Goal: Navigation & Orientation: Find specific page/section

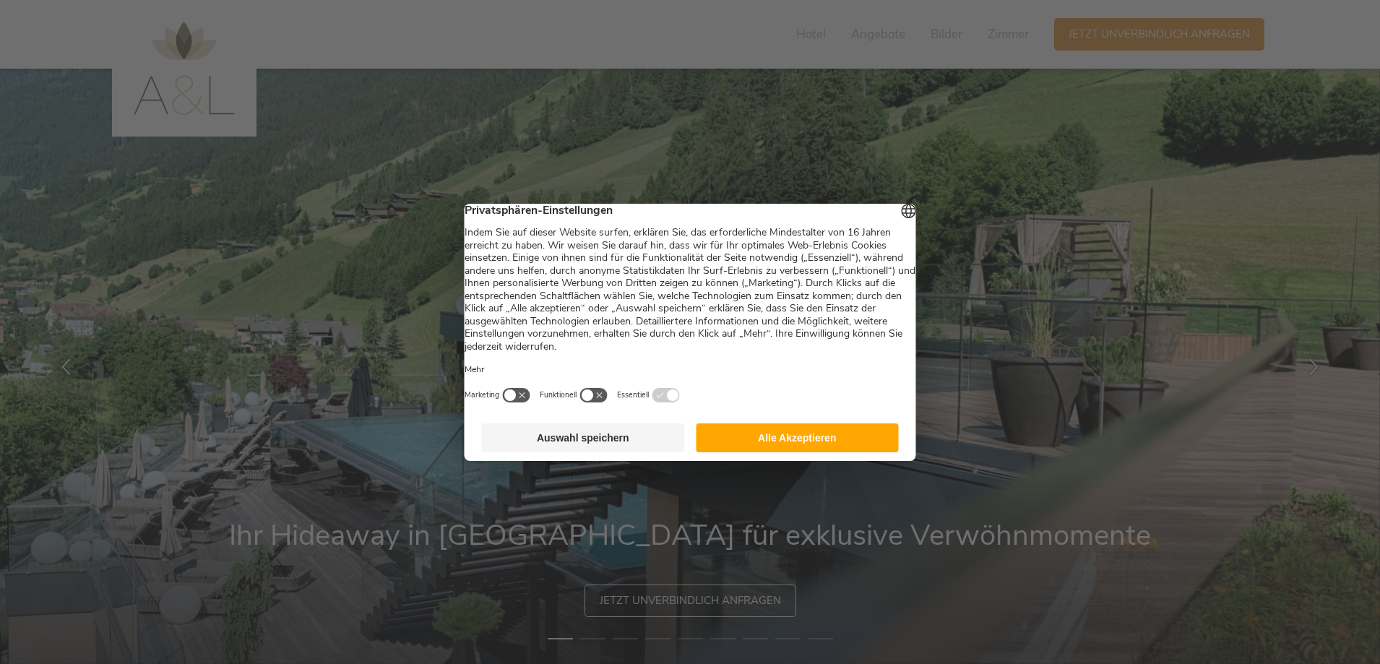
click at [628, 447] on button "Auswahl speichern" at bounding box center [583, 437] width 203 height 29
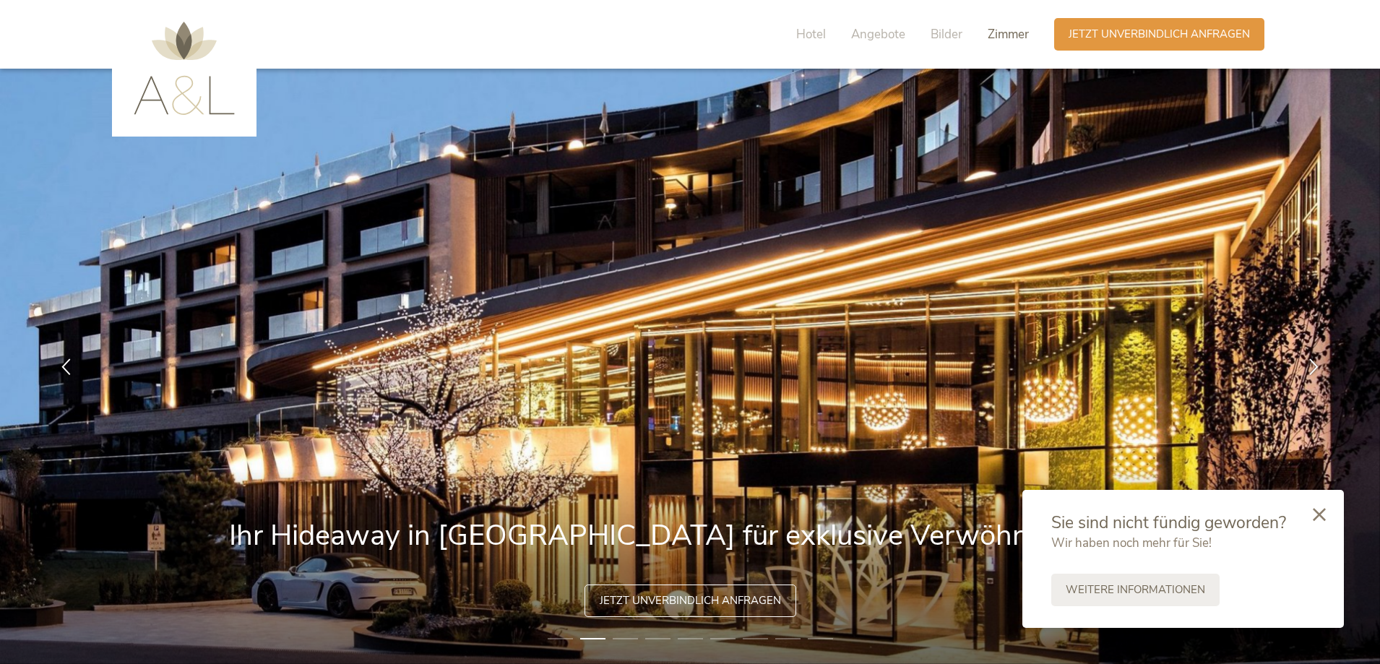
click at [1000, 34] on span "Zimmer" at bounding box center [1008, 34] width 41 height 17
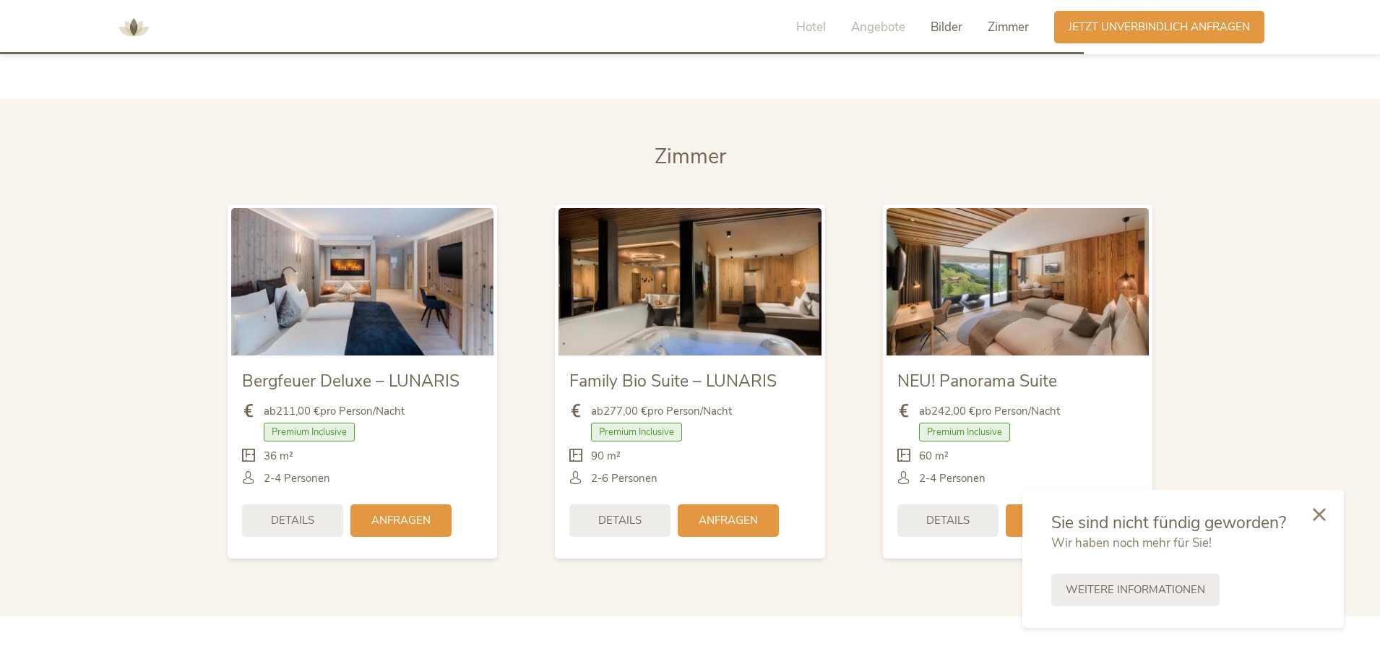
scroll to position [3411, 0]
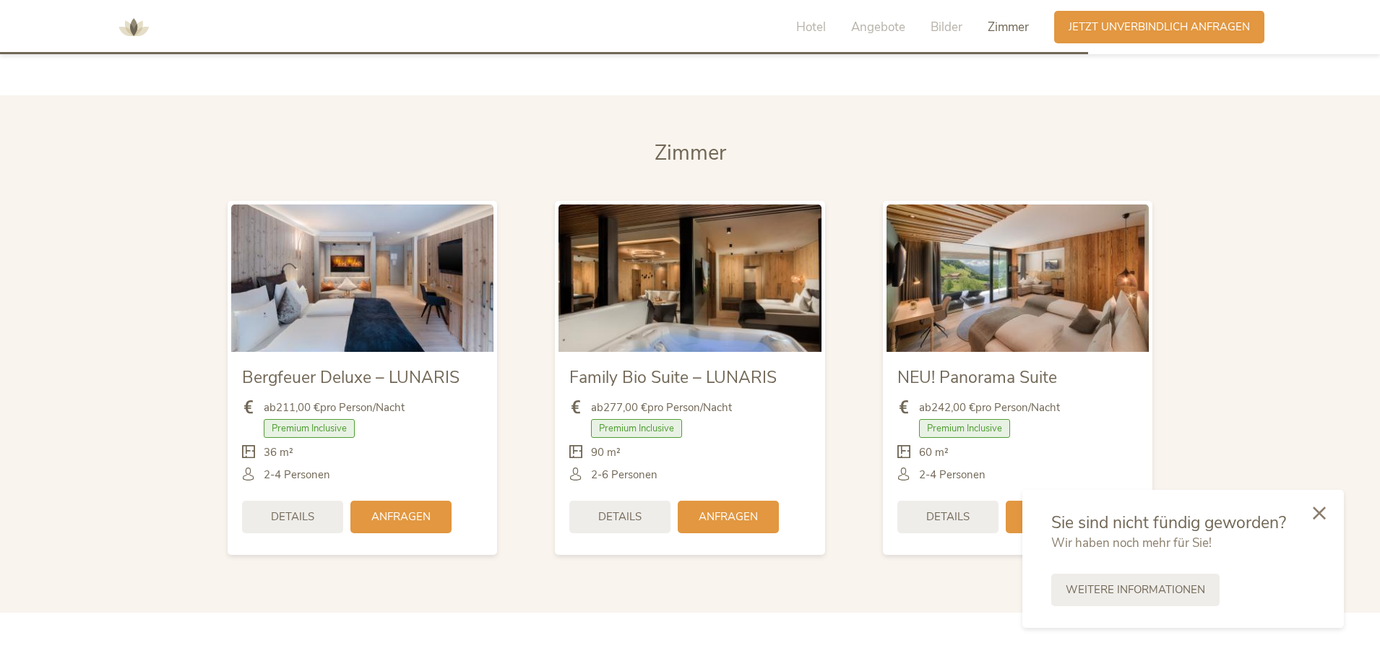
click at [1318, 515] on icon at bounding box center [1319, 513] width 13 height 13
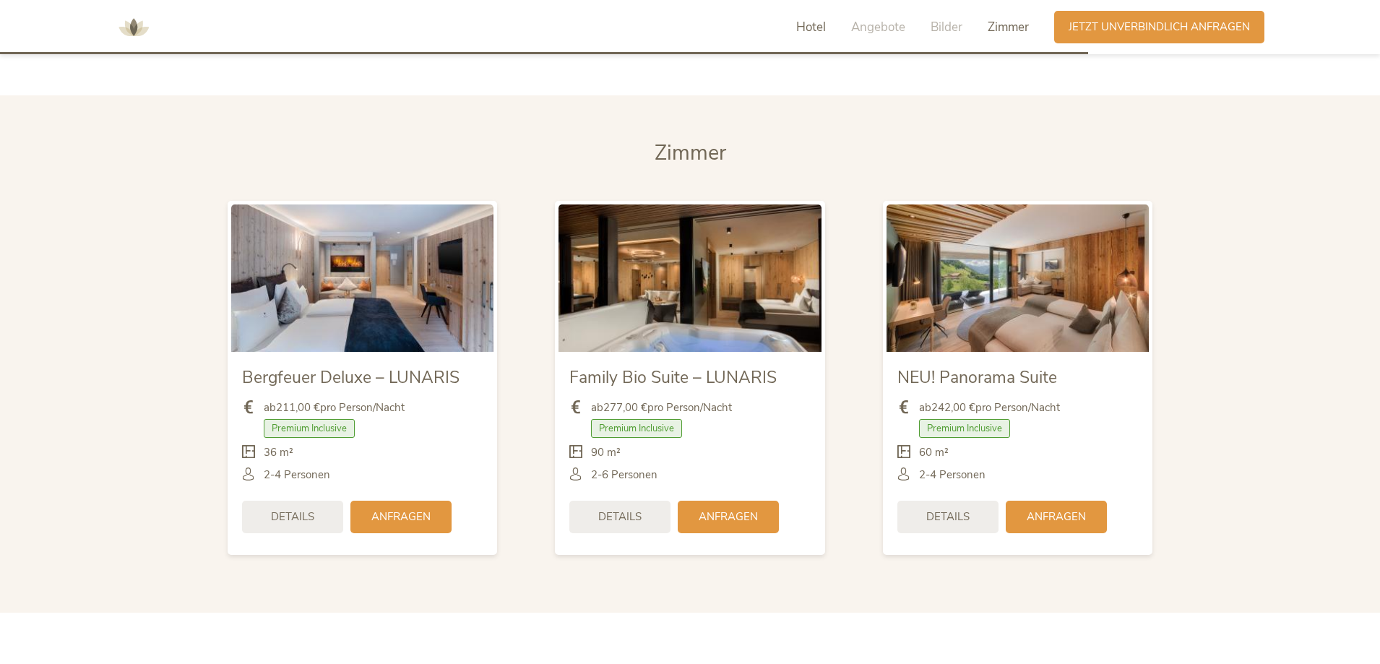
click at [817, 27] on span "Hotel" at bounding box center [811, 27] width 30 height 17
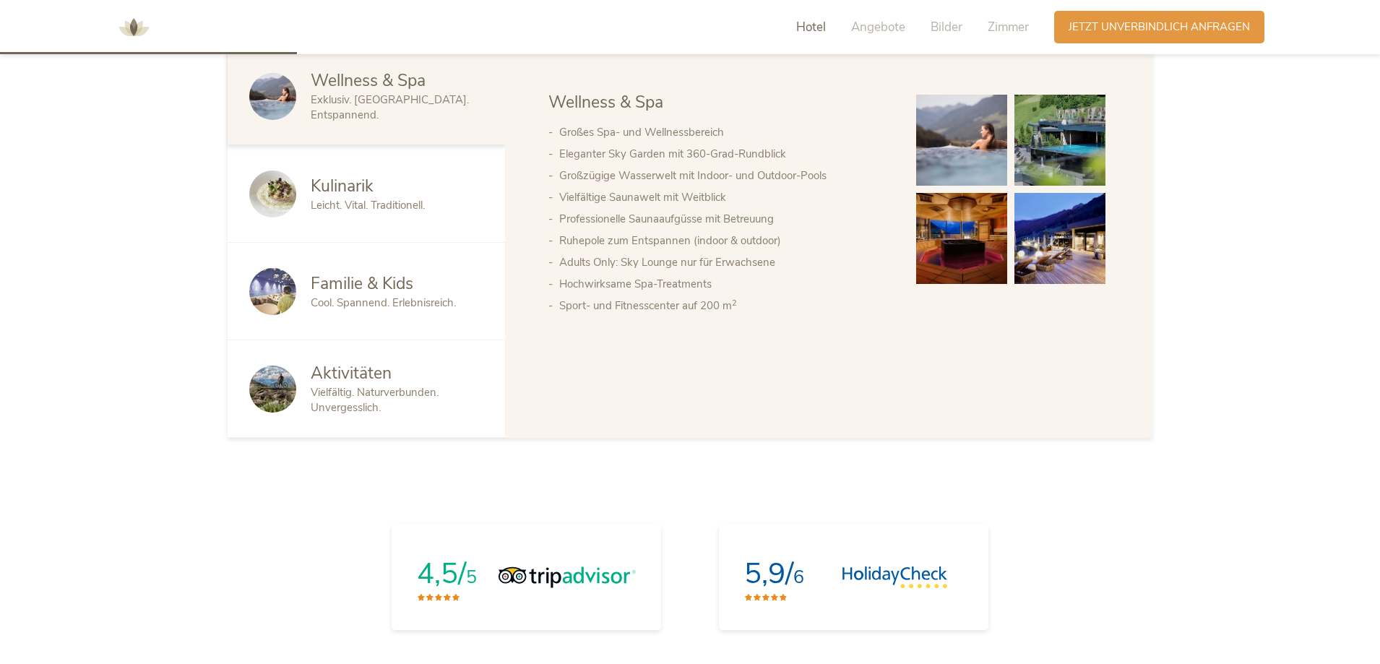
scroll to position [931, 0]
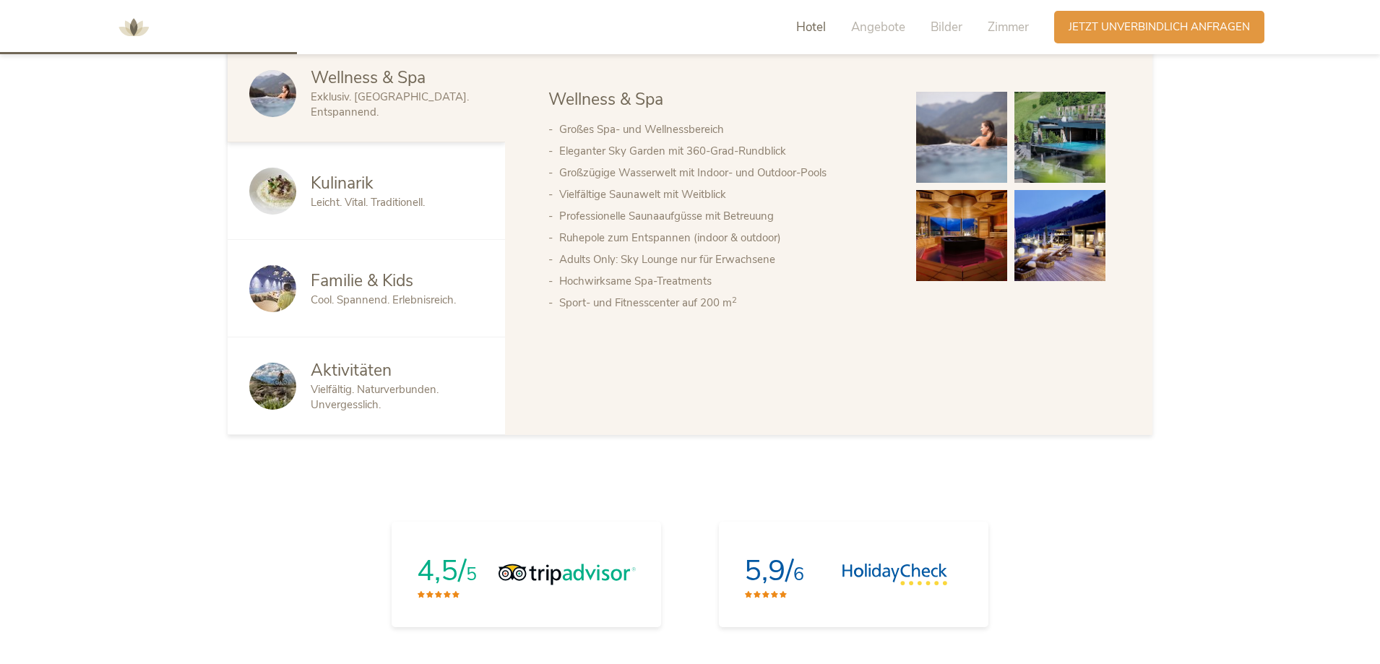
click at [351, 370] on span "Aktivitäten" at bounding box center [351, 370] width 81 height 22
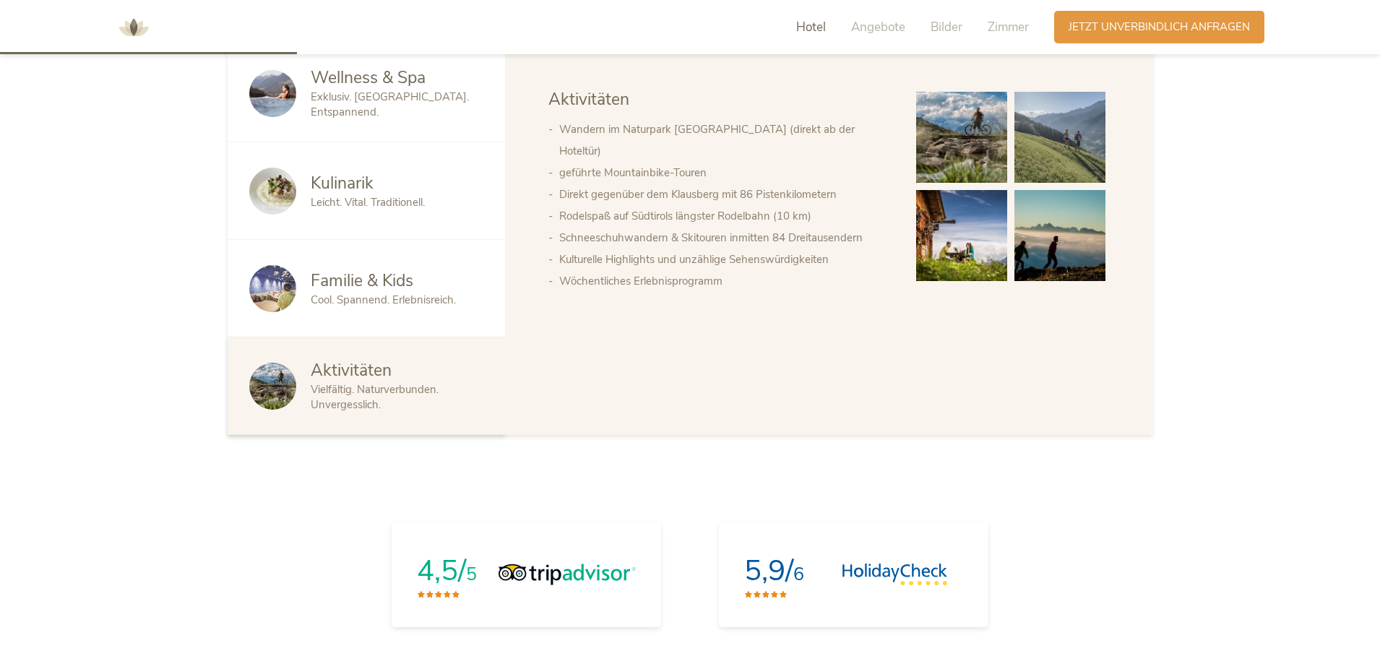
click at [355, 278] on span "Familie & Kids" at bounding box center [362, 281] width 103 height 22
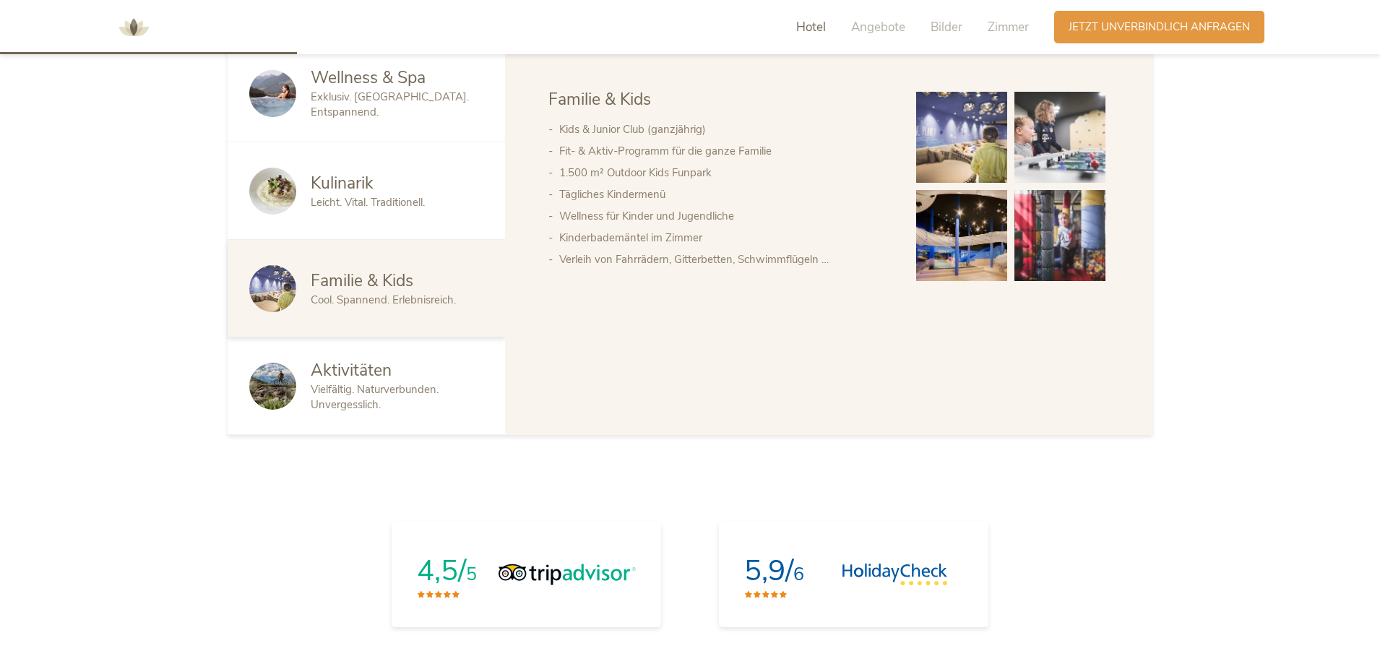
click at [364, 204] on span "Leicht. Vital. Traditionell." at bounding box center [368, 202] width 114 height 14
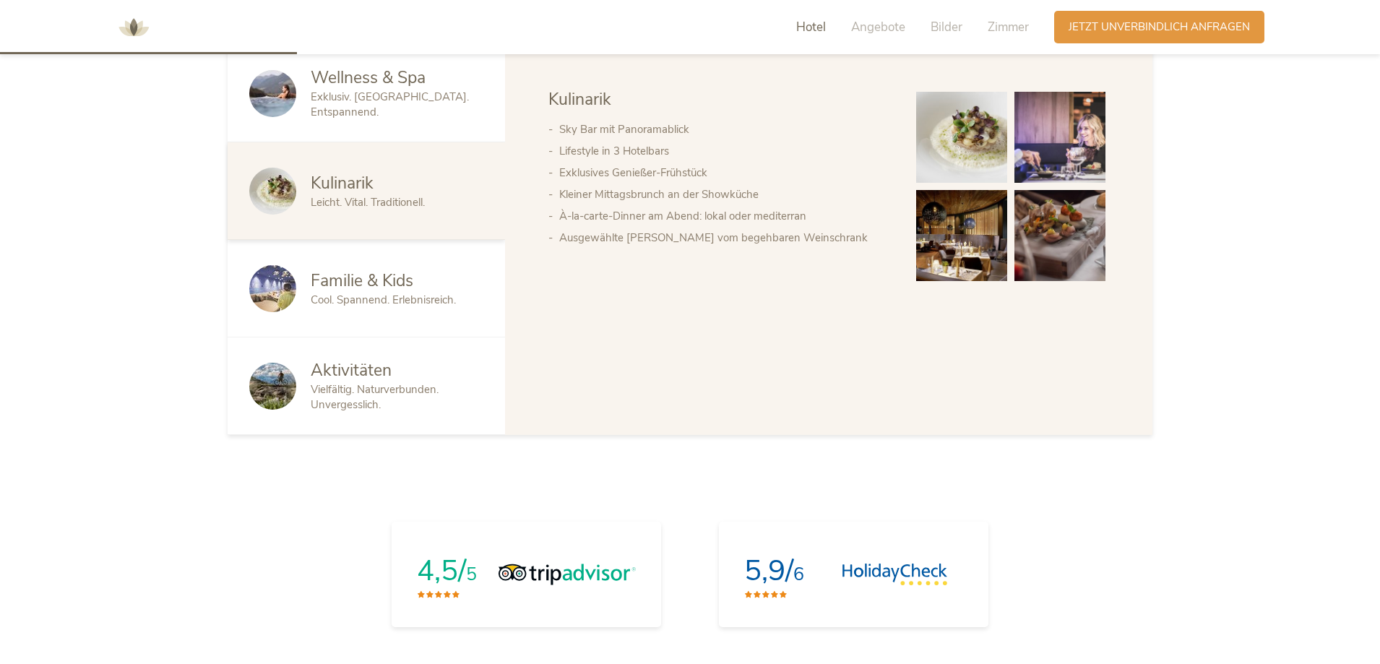
click at [393, 89] on span "Wellness & Spa" at bounding box center [368, 77] width 115 height 22
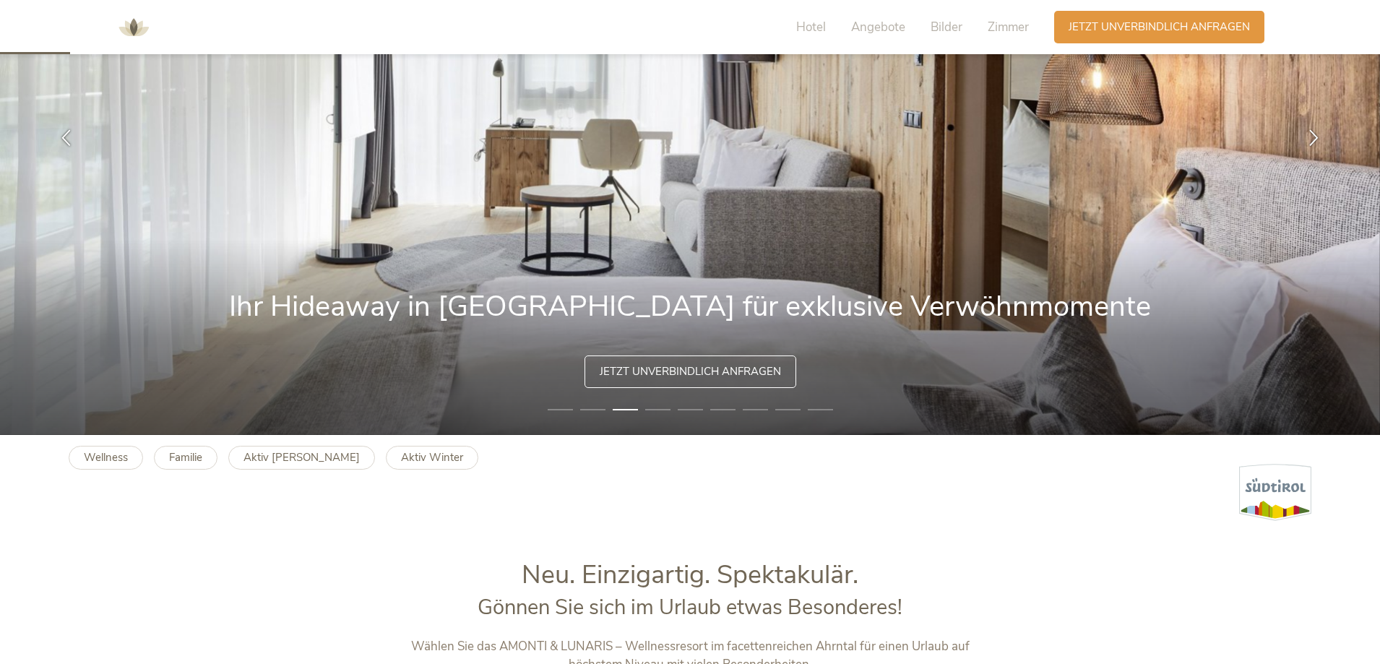
scroll to position [208, 0]
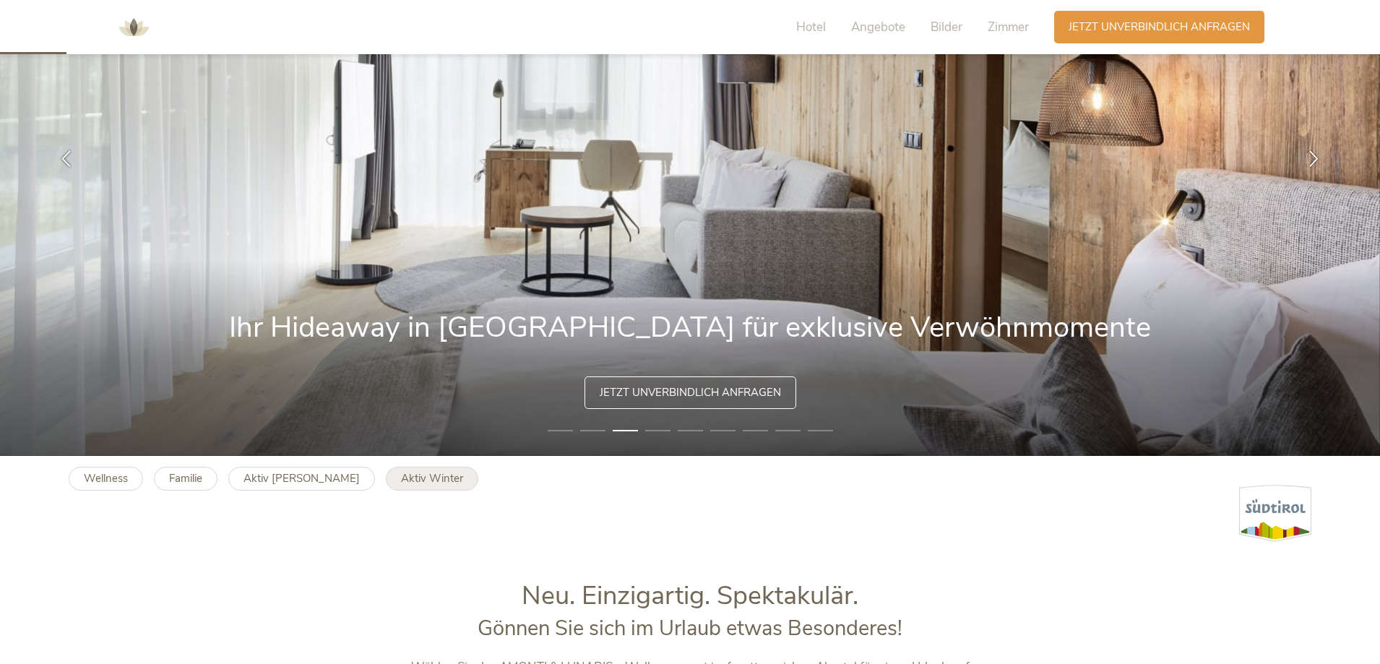
click at [401, 478] on b "Aktiv Winter" at bounding box center [432, 478] width 62 height 14
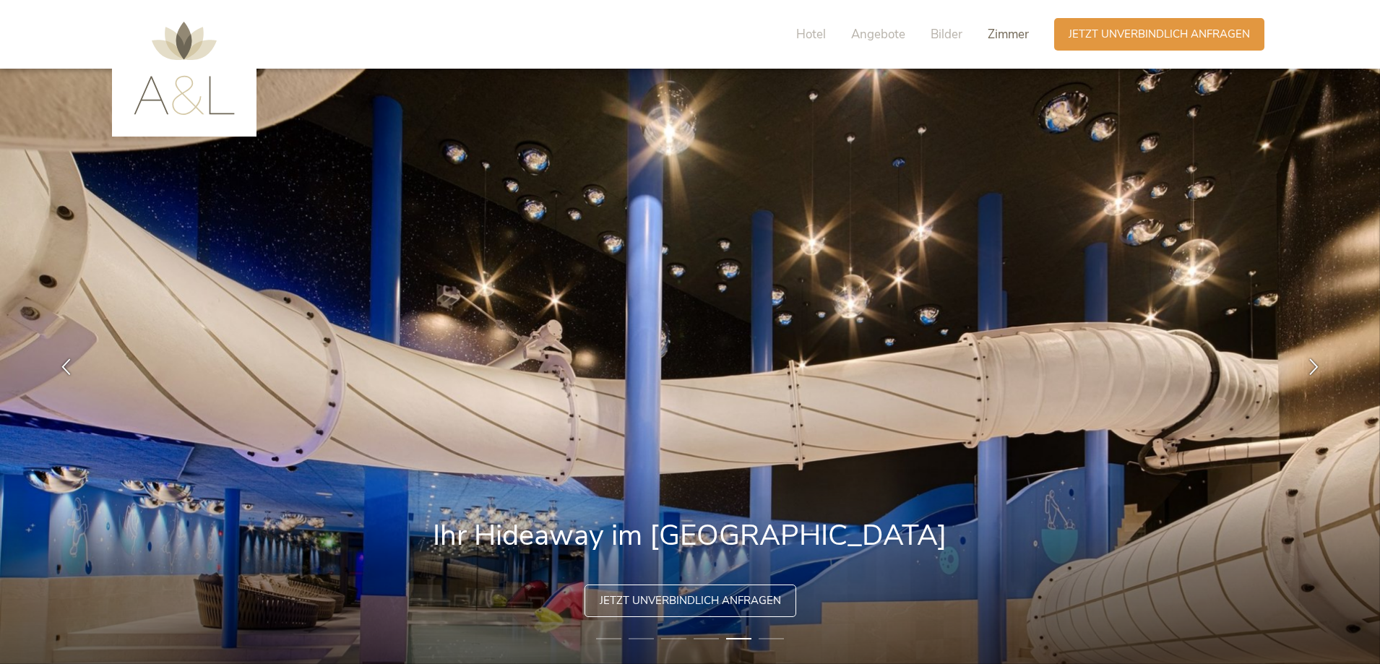
click at [1002, 37] on span "Zimmer" at bounding box center [1008, 34] width 41 height 17
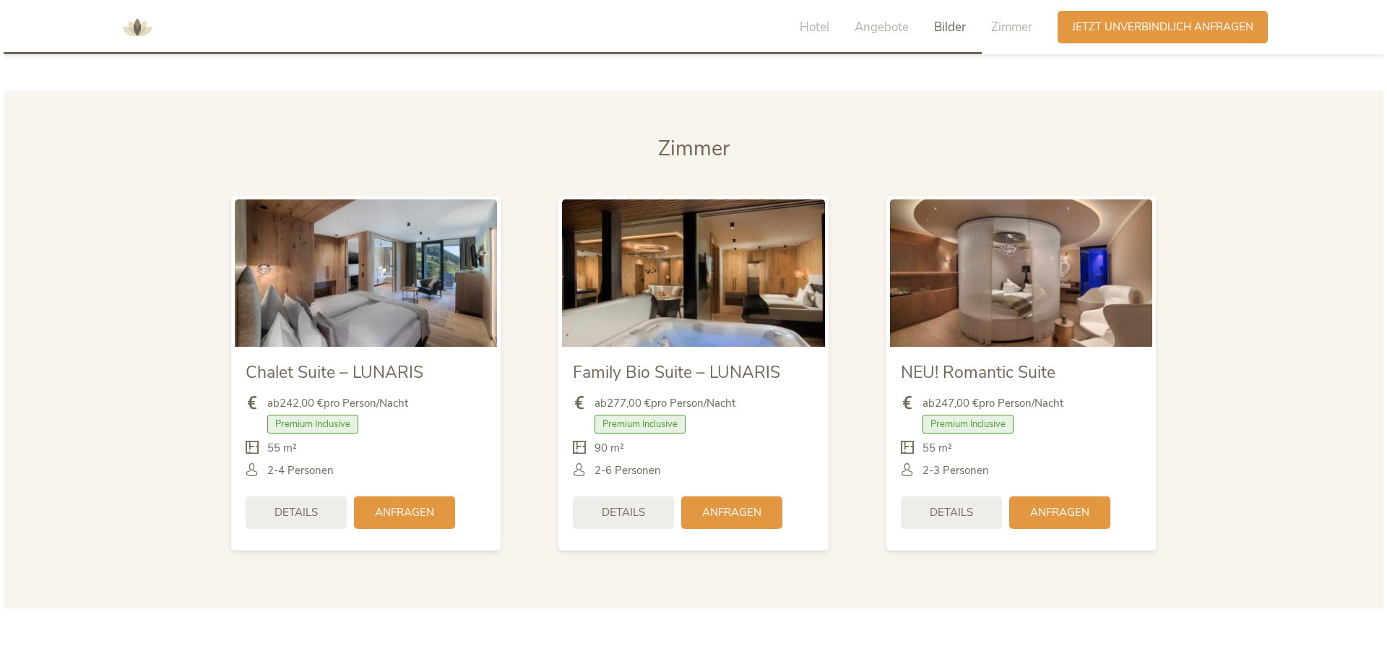
scroll to position [3063, 0]
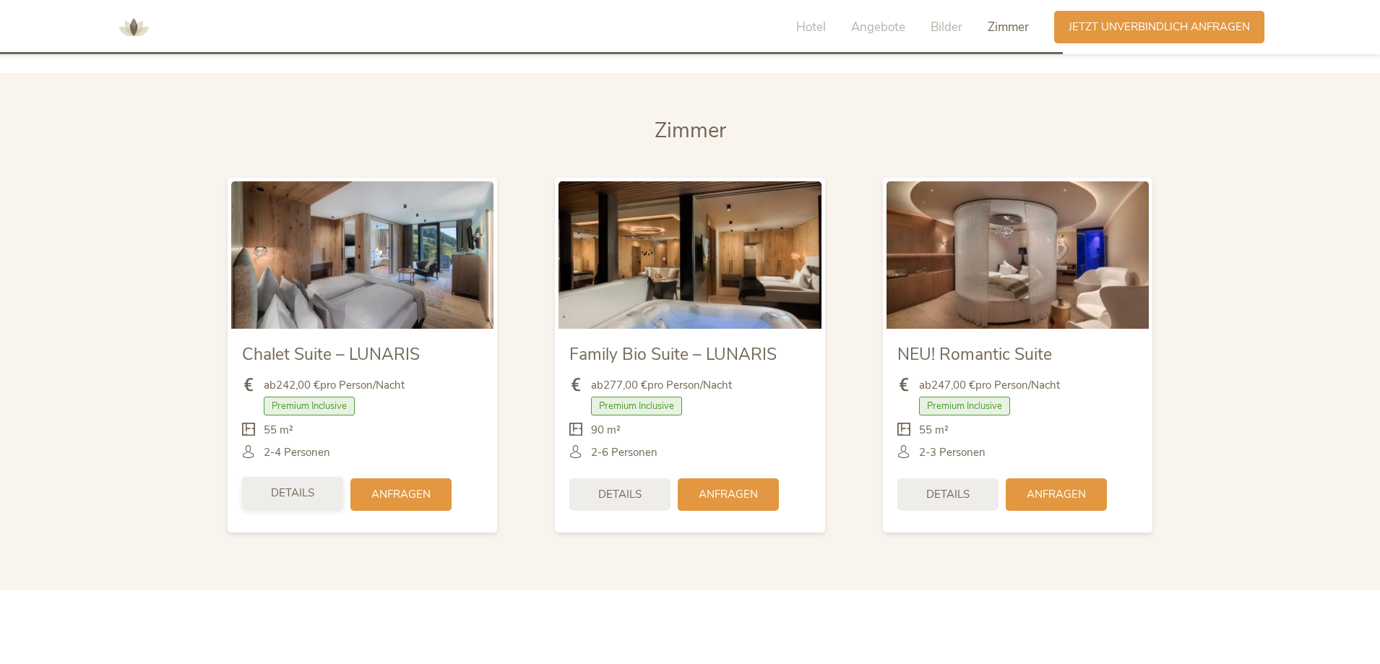
click at [296, 498] on span "Details" at bounding box center [292, 493] width 43 height 15
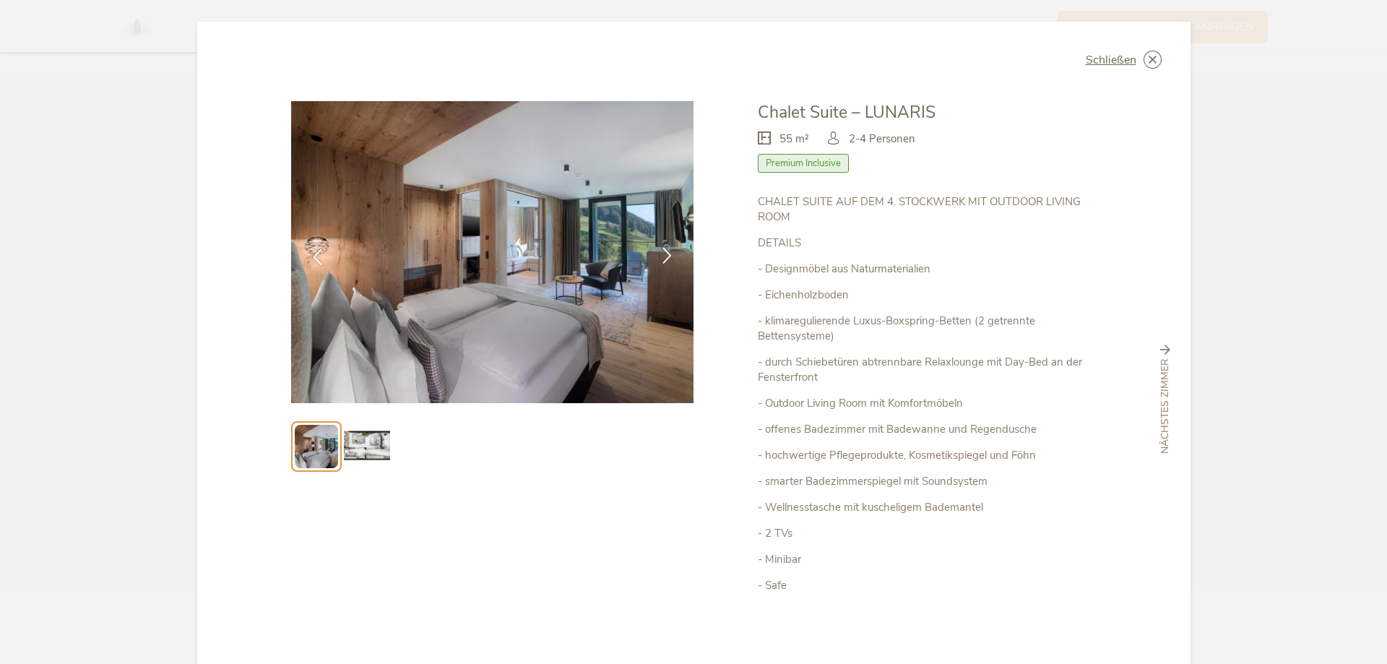
click at [663, 255] on icon at bounding box center [667, 255] width 17 height 17
